Goal: Contribute content: Add original content to the website for others to see

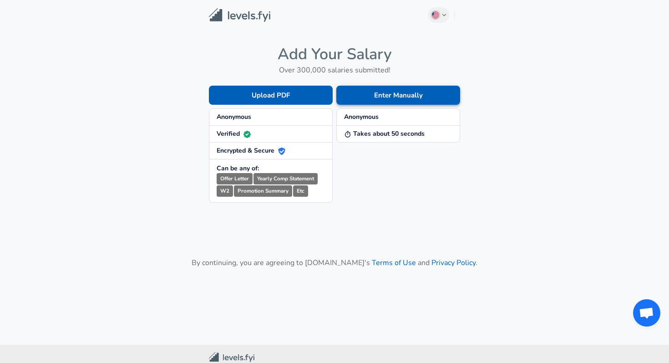
click at [347, 93] on button "Enter Manually" at bounding box center [398, 95] width 124 height 19
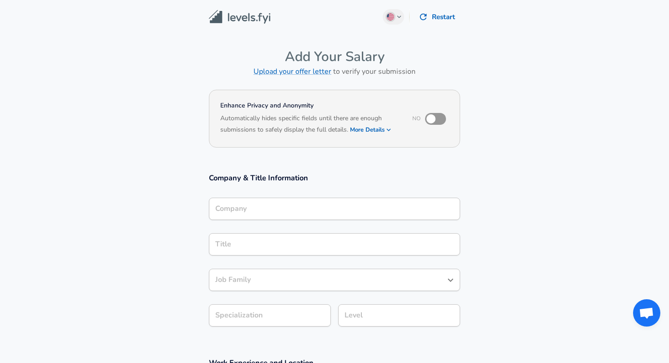
click at [286, 217] on div "Company" at bounding box center [334, 208] width 251 height 22
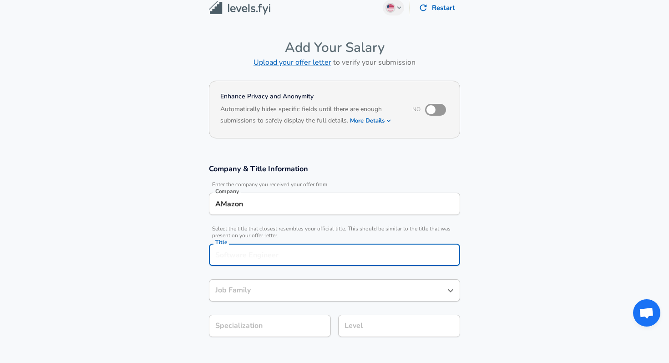
scroll to position [27, 0]
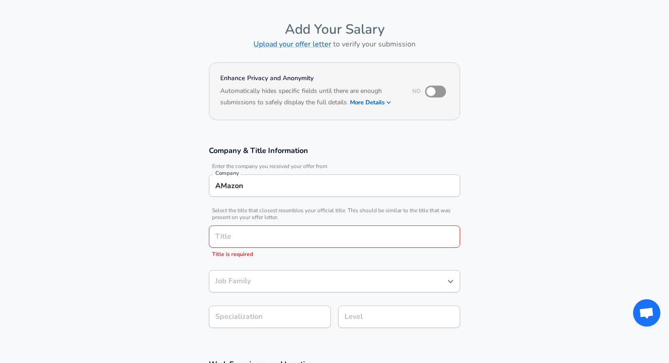
click at [290, 217] on span "Select the title that closest resembles your official title. This should be sim…" at bounding box center [334, 214] width 251 height 14
click at [301, 181] on input "AMazon" at bounding box center [334, 185] width 243 height 14
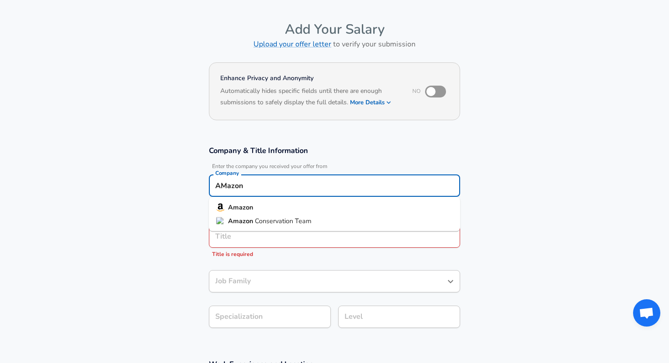
click at [301, 181] on input "AMazon" at bounding box center [334, 185] width 243 height 14
click at [289, 210] on li "Amazon" at bounding box center [334, 208] width 251 height 14
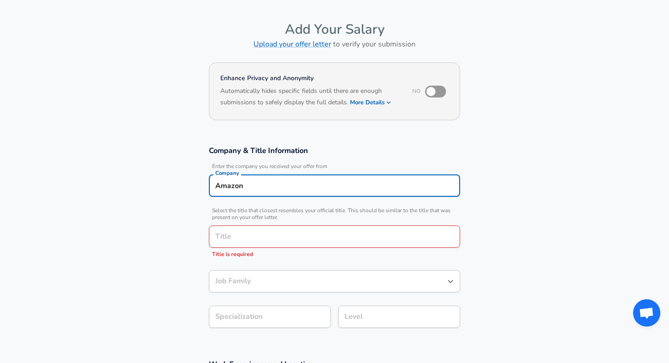
click at [287, 228] on div "Title" at bounding box center [334, 236] width 251 height 22
type input "Amazon"
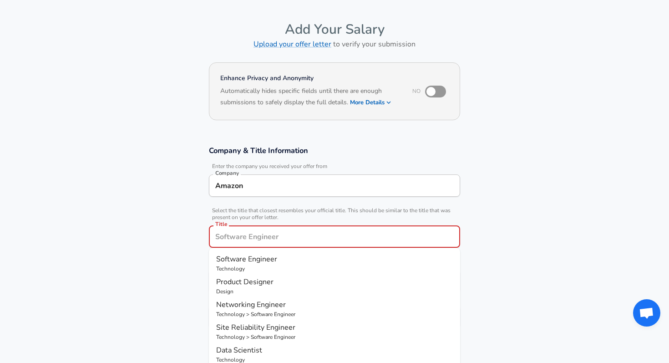
click at [329, 261] on p "Software Engineer" at bounding box center [334, 258] width 237 height 11
type input "Software Engineer"
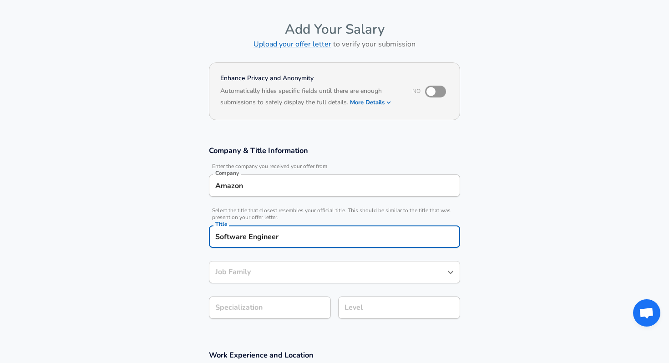
type input "Software Engineer"
click at [325, 271] on input "Software Engineer" at bounding box center [327, 272] width 229 height 14
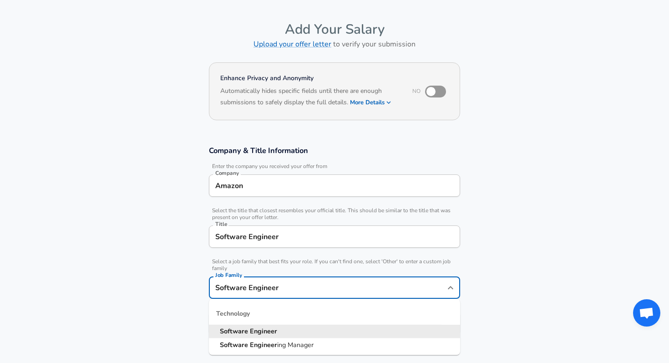
scroll to position [46, 0]
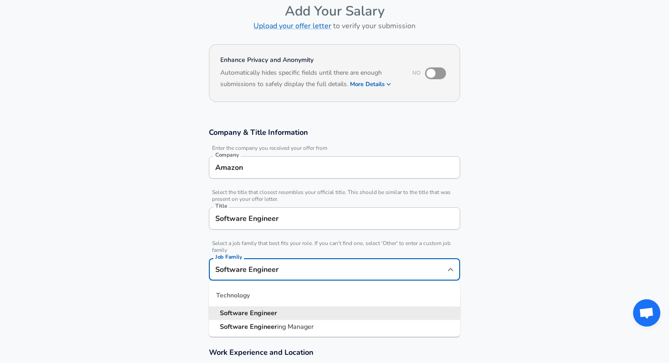
click at [325, 271] on input "Software Engineer" at bounding box center [327, 269] width 229 height 14
click at [189, 282] on section "Company & Title Information Enter the company you received your offer from Comp…" at bounding box center [334, 226] width 669 height 220
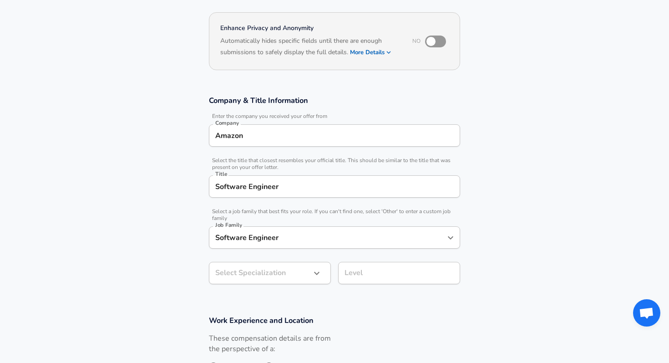
click at [255, 273] on body "English ([GEOGRAPHIC_DATA]) Change Restart Add Your Salary Upload your offer le…" at bounding box center [334, 104] width 669 height 363
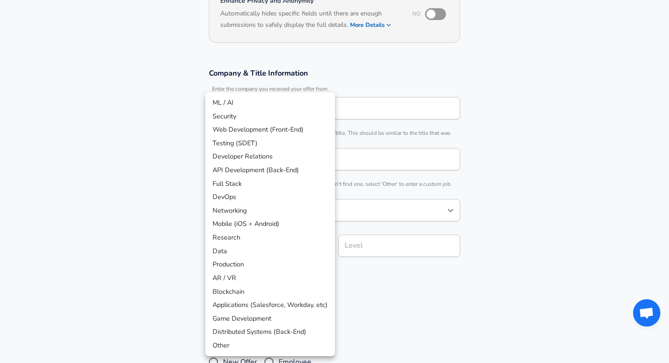
click at [175, 250] on div at bounding box center [334, 181] width 669 height 363
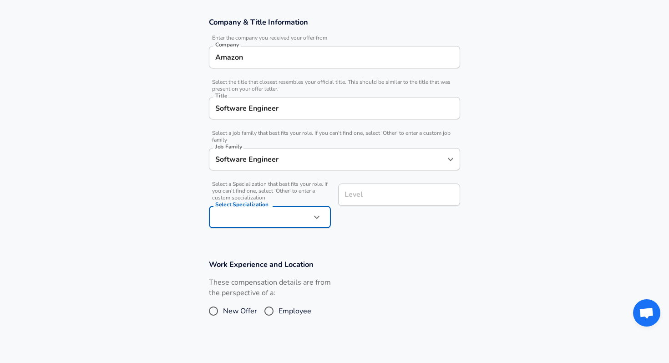
click at [388, 183] on div "Level Level" at bounding box center [399, 193] width 122 height 35
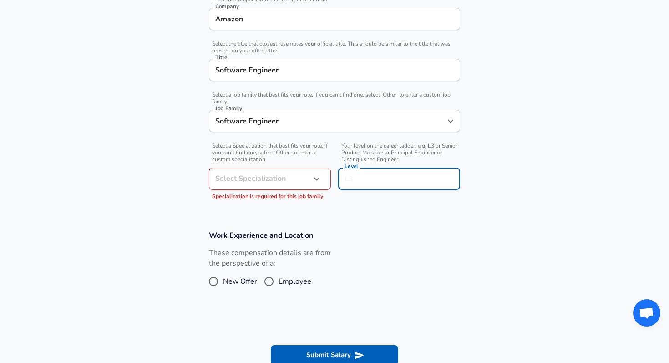
scroll to position [194, 0]
click at [273, 278] on input "Employee" at bounding box center [268, 280] width 19 height 15
radio input "true"
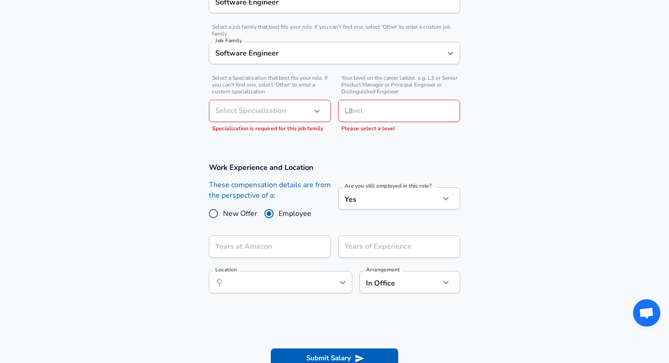
scroll to position [321, 0]
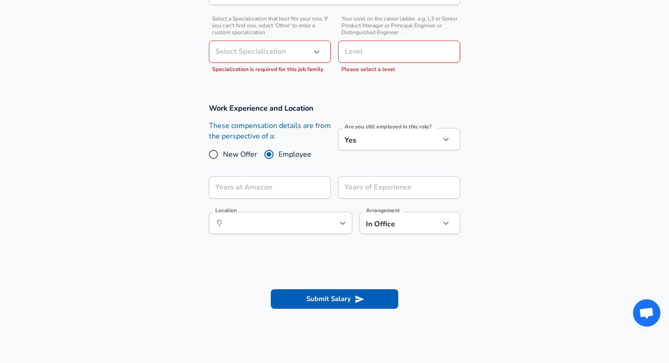
click at [395, 152] on div "Are you still employed in this role? Yes yes Are you still employed in this rol…" at bounding box center [399, 140] width 122 height 25
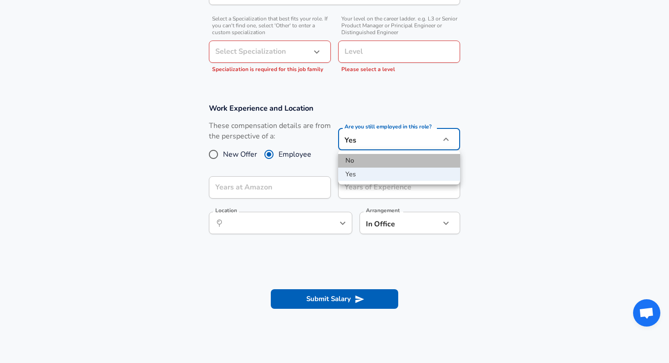
click at [393, 165] on li "No" at bounding box center [399, 161] width 122 height 14
type input "no"
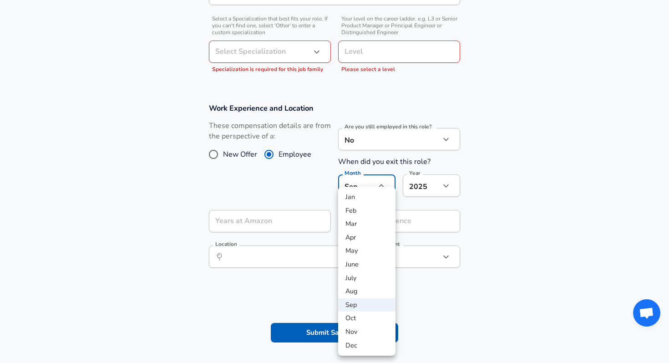
click at [364, 241] on li "Apr" at bounding box center [366, 238] width 57 height 14
type input "4"
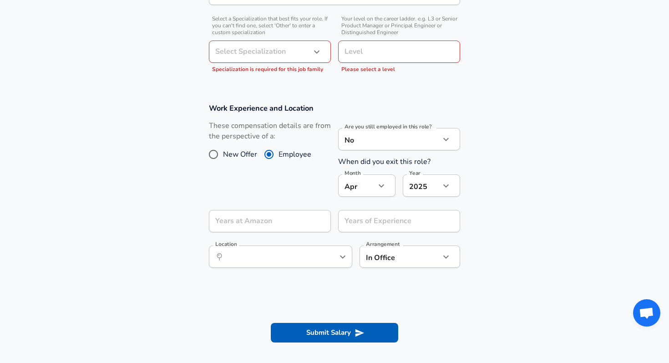
click at [364, 223] on li "Apr" at bounding box center [366, 220] width 43 height 8
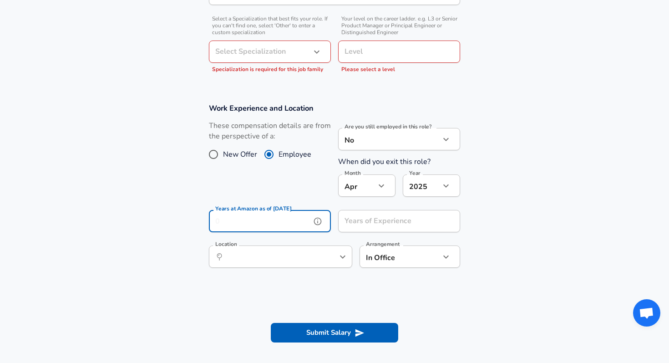
click at [274, 225] on input "Years at Amazon as of [DATE]" at bounding box center [260, 221] width 102 height 22
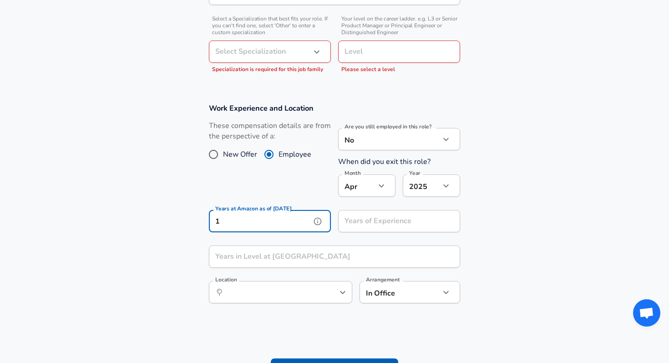
type input "1"
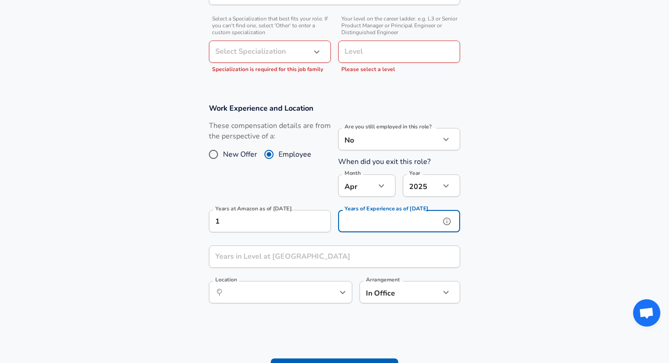
click at [349, 224] on input "Years of Experience as of [DATE]" at bounding box center [389, 221] width 102 height 22
type input "1"
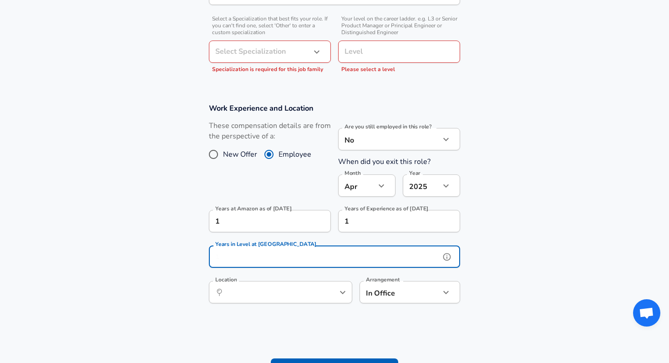
click at [335, 251] on input "Years in Level at [GEOGRAPHIC_DATA]" at bounding box center [324, 256] width 231 height 22
type input "1"
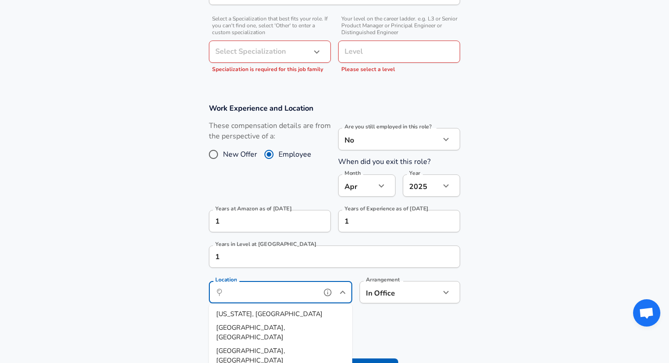
click at [307, 288] on input "Location" at bounding box center [270, 292] width 93 height 14
type input "D"
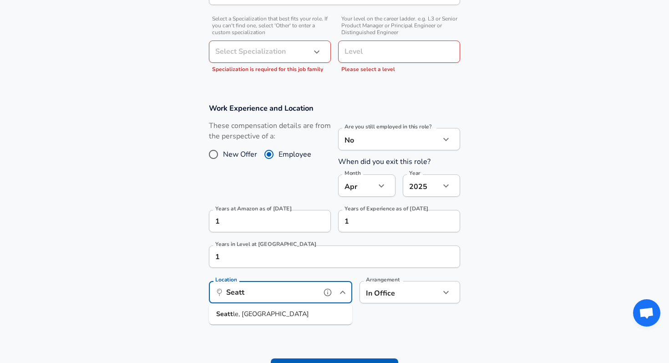
click at [274, 315] on li "Seatt le, [GEOGRAPHIC_DATA]" at bounding box center [280, 314] width 143 height 14
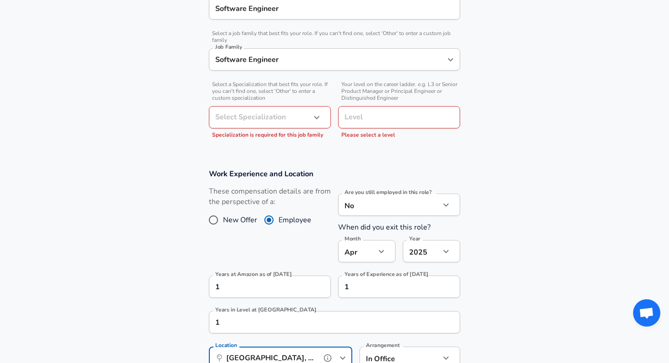
scroll to position [208, 0]
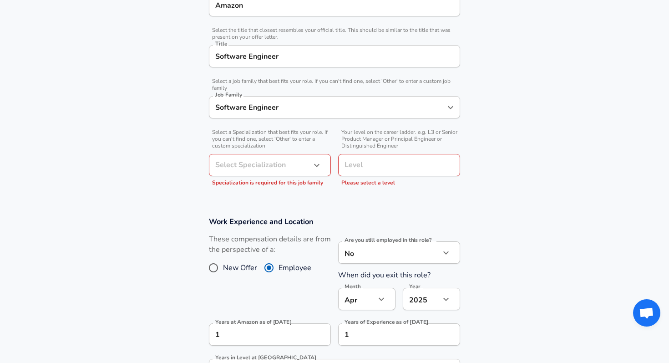
type input "[GEOGRAPHIC_DATA], [GEOGRAPHIC_DATA]"
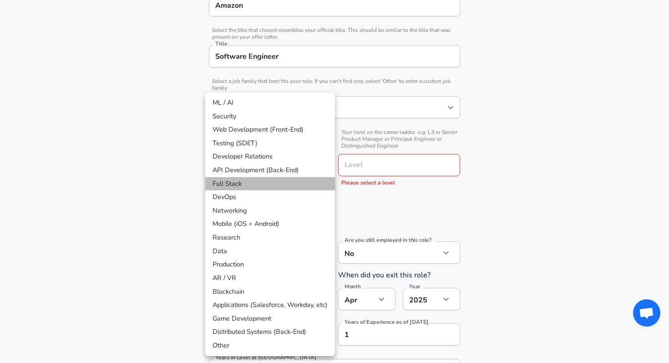
click at [273, 179] on li "Full Stack" at bounding box center [270, 184] width 130 height 14
type input "Full Stack"
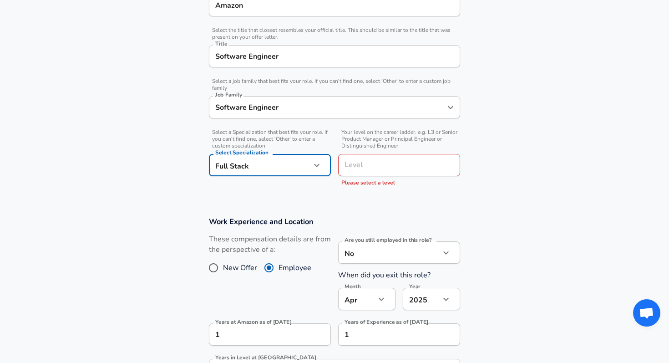
click at [359, 156] on div "Level" at bounding box center [399, 165] width 122 height 22
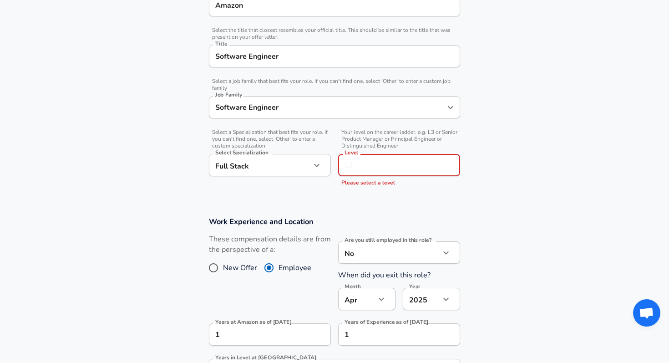
click at [359, 159] on input "Level" at bounding box center [399, 165] width 114 height 14
click at [369, 188] on span "SDE I / L4" at bounding box center [360, 186] width 30 height 9
type input "SDE I / L4"
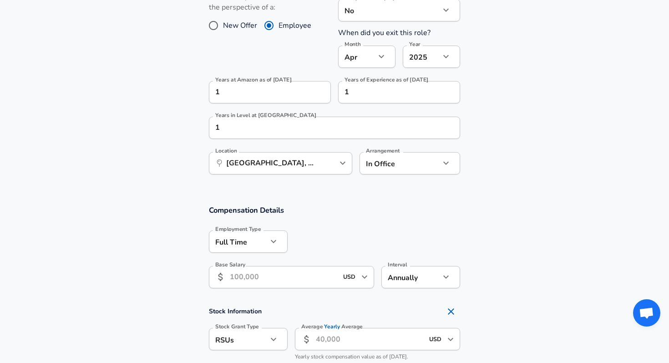
scroll to position [496, 0]
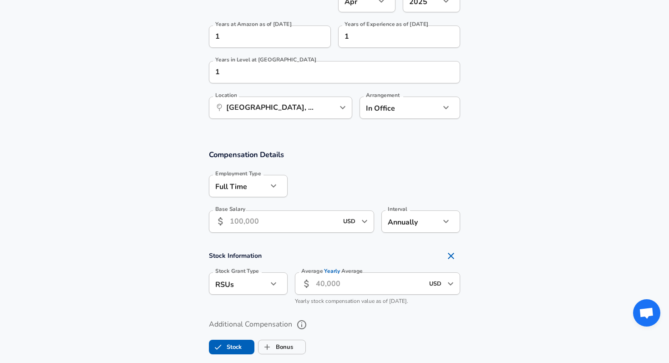
click at [303, 218] on input "Base Salary" at bounding box center [284, 221] width 108 height 22
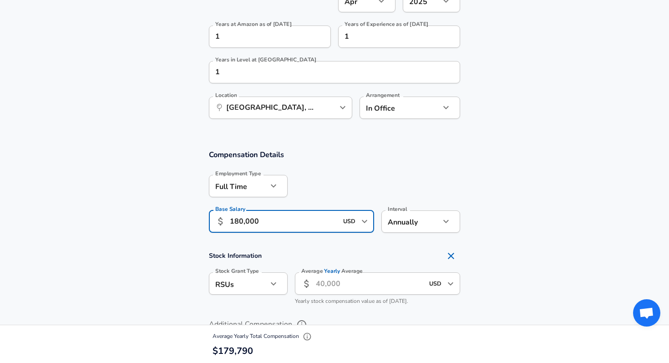
type input "180,000"
click at [360, 285] on input "Average Yearly Average" at bounding box center [370, 283] width 108 height 22
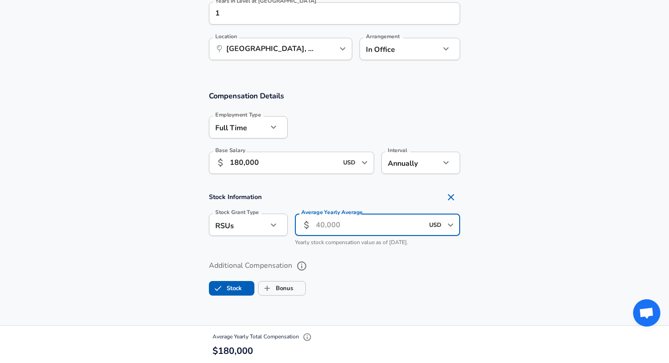
scroll to position [556, 0]
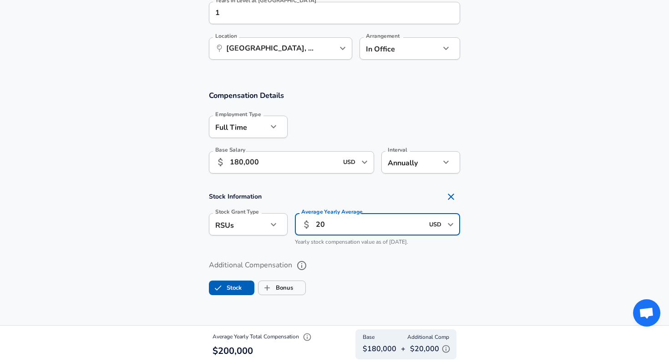
type input "2"
type input "1"
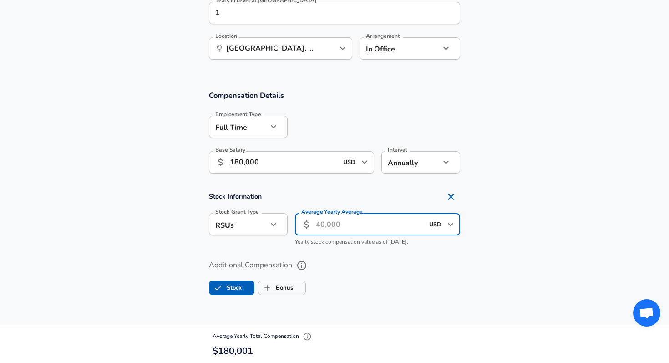
type input "2"
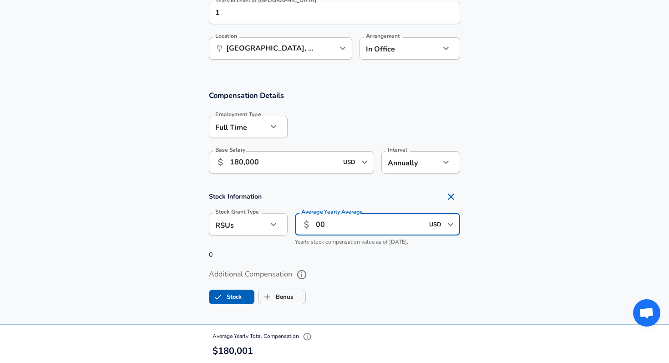
type input "0"
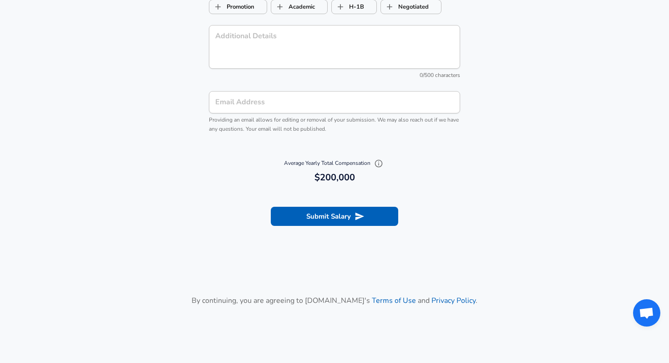
scroll to position [1082, 0]
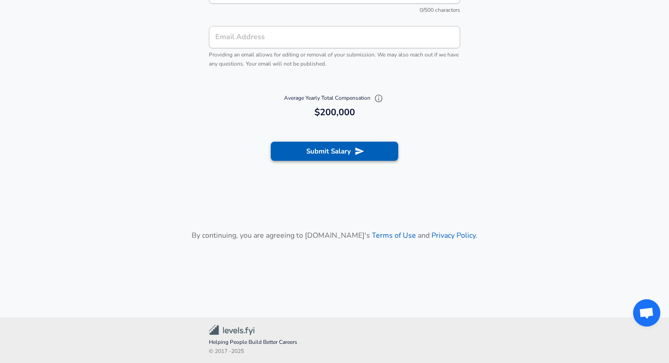
type input "20,000"
click at [330, 142] on button "Submit Salary" at bounding box center [334, 151] width 127 height 19
